Goal: Task Accomplishment & Management: Manage account settings

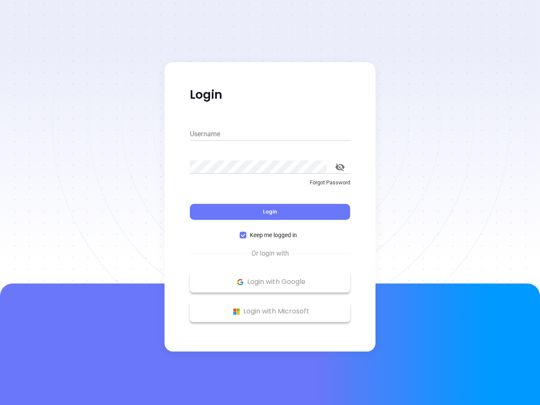
click at [270, 202] on div "Login" at bounding box center [270, 207] width 160 height 26
click at [270, 134] on input "Username" at bounding box center [270, 133] width 160 height 13
click at [340, 167] on icon "toggle password visibility" at bounding box center [339, 167] width 9 height 8
click at [270, 212] on span "Login" at bounding box center [270, 211] width 14 height 7
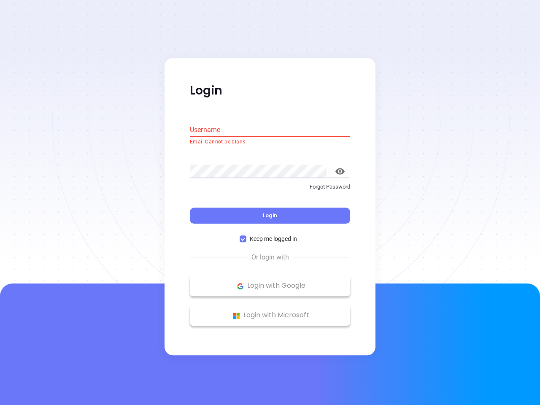
click at [270, 235] on span "Keep me logged in" at bounding box center [273, 238] width 54 height 9
click at [246, 236] on input "Keep me logged in" at bounding box center [243, 239] width 7 height 7
checkbox input "false"
click at [270, 282] on p "Login with Google" at bounding box center [270, 286] width 152 height 13
click at [270, 311] on p "Login with Microsoft" at bounding box center [270, 315] width 152 height 13
